Goal: Task Accomplishment & Management: Manage account settings

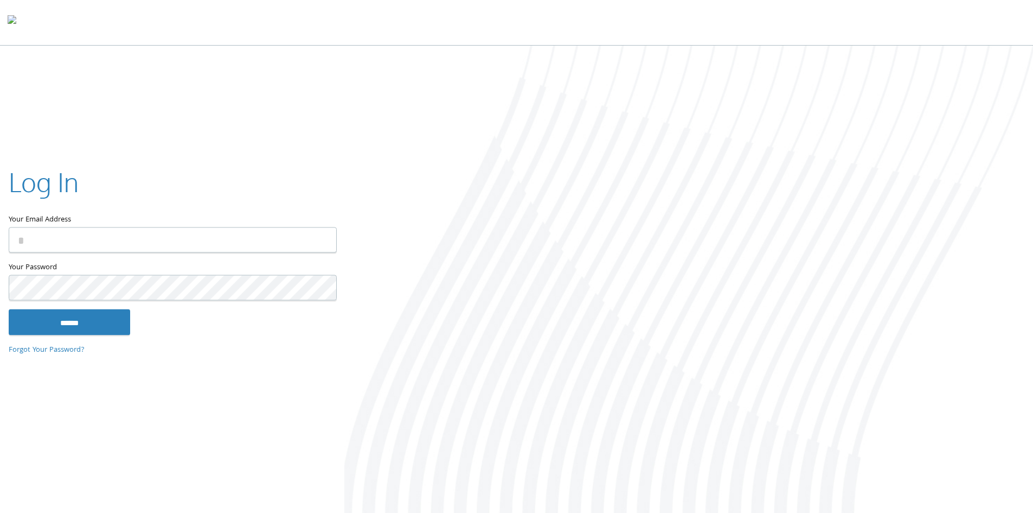
type input "**********"
click at [86, 315] on input "******" at bounding box center [70, 322] width 122 height 26
type input "**********"
click at [95, 329] on input "******" at bounding box center [70, 322] width 122 height 26
